Goal: Information Seeking & Learning: Learn about a topic

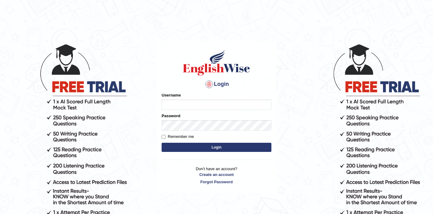
type input "Isha12"
click at [222, 146] on button "Login" at bounding box center [217, 147] width 110 height 9
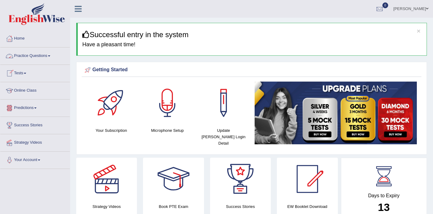
click at [31, 96] on link "Online Class" at bounding box center [35, 89] width 70 height 15
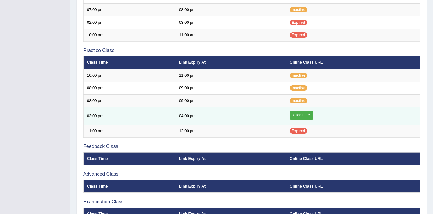
scroll to position [198, 0]
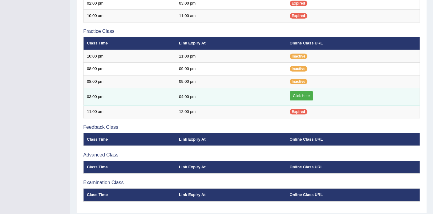
click at [308, 97] on link "Click Here" at bounding box center [301, 96] width 23 height 9
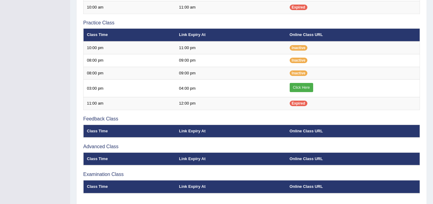
scroll to position [207, 0]
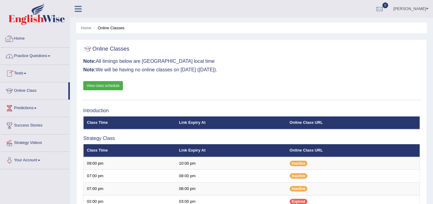
click at [23, 38] on link "Home" at bounding box center [35, 37] width 70 height 15
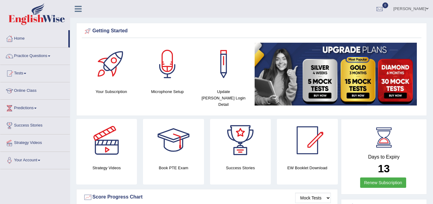
click at [24, 90] on link "Online Class" at bounding box center [35, 89] width 70 height 15
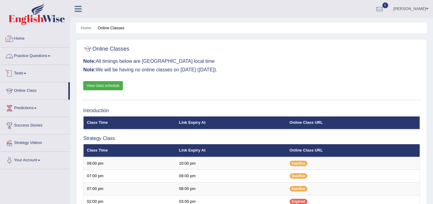
click at [20, 73] on link "Tests" at bounding box center [35, 72] width 70 height 15
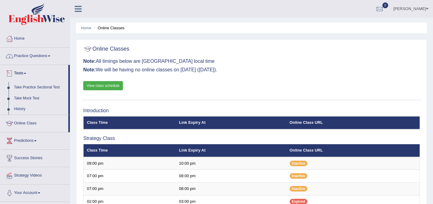
click at [29, 58] on link "Practice Questions" at bounding box center [35, 55] width 70 height 15
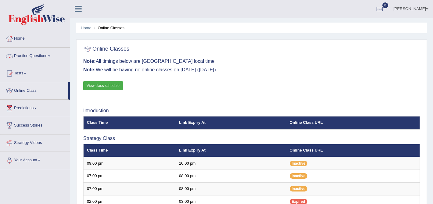
click at [25, 92] on link "Online Class" at bounding box center [34, 89] width 68 height 15
click at [110, 85] on link "View class schedule" at bounding box center [103, 85] width 40 height 9
